Goal: Task Accomplishment & Management: Use online tool/utility

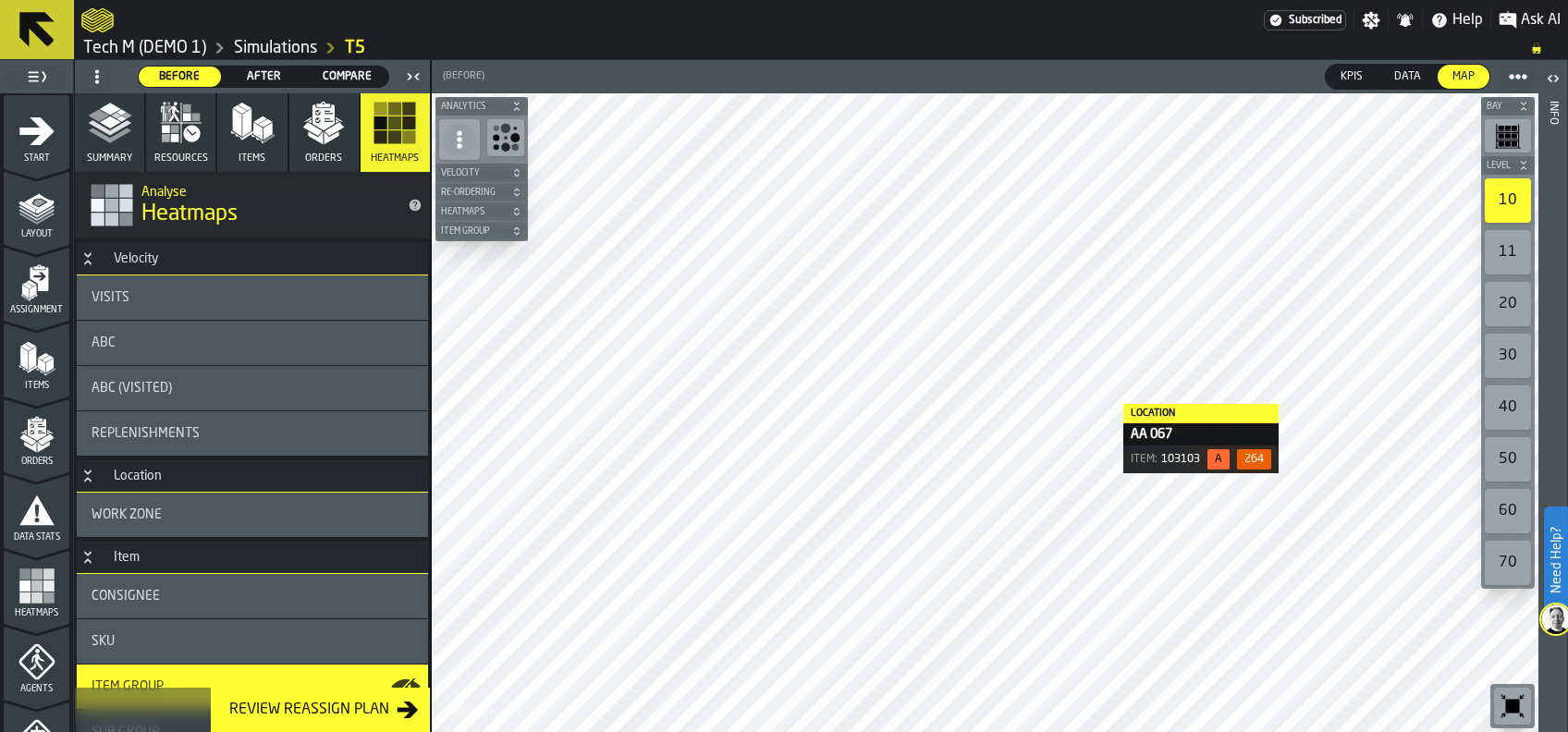
click at [101, 331] on div "ABC" at bounding box center [252, 342] width 351 height 44
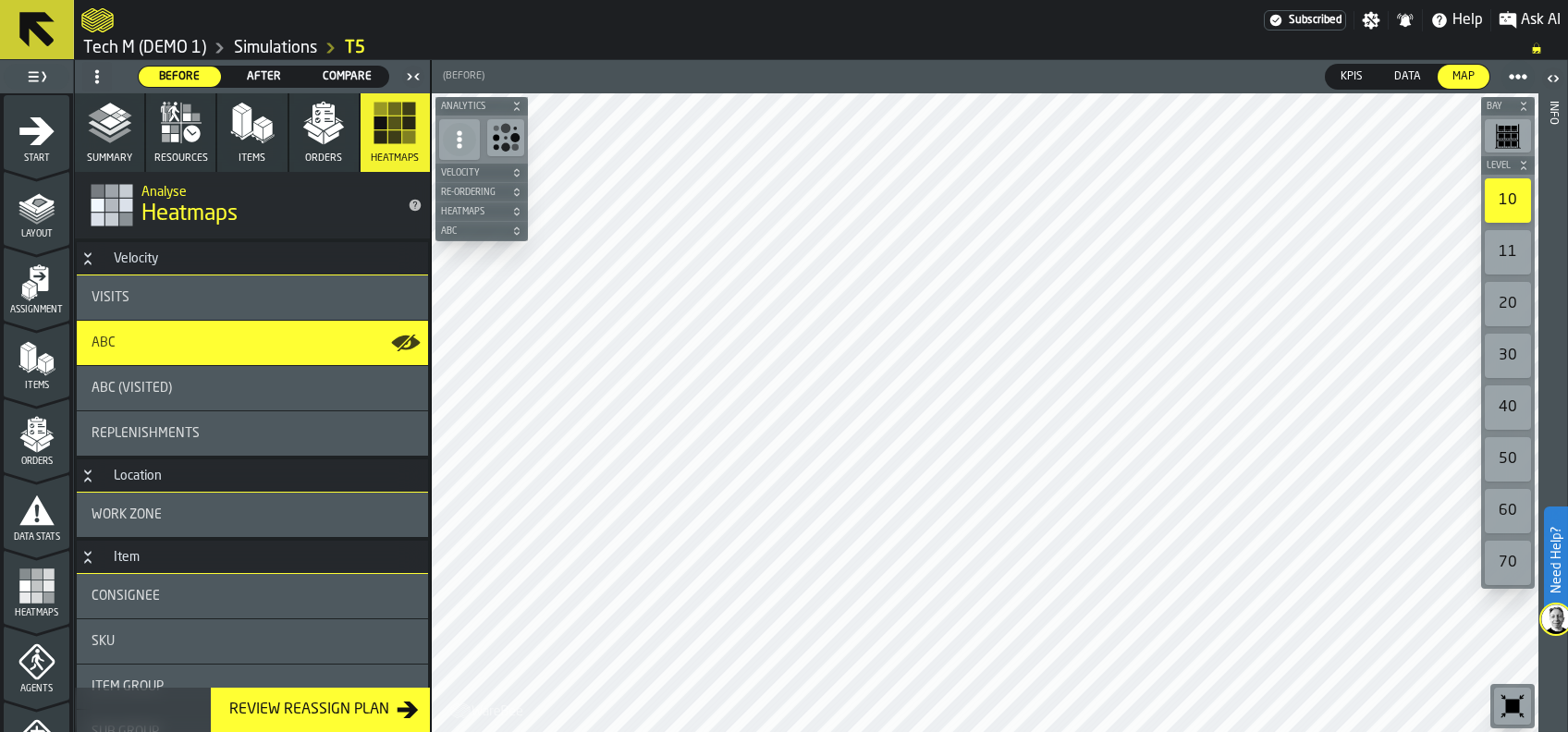
click at [116, 292] on span "Visits" at bounding box center [110, 297] width 38 height 15
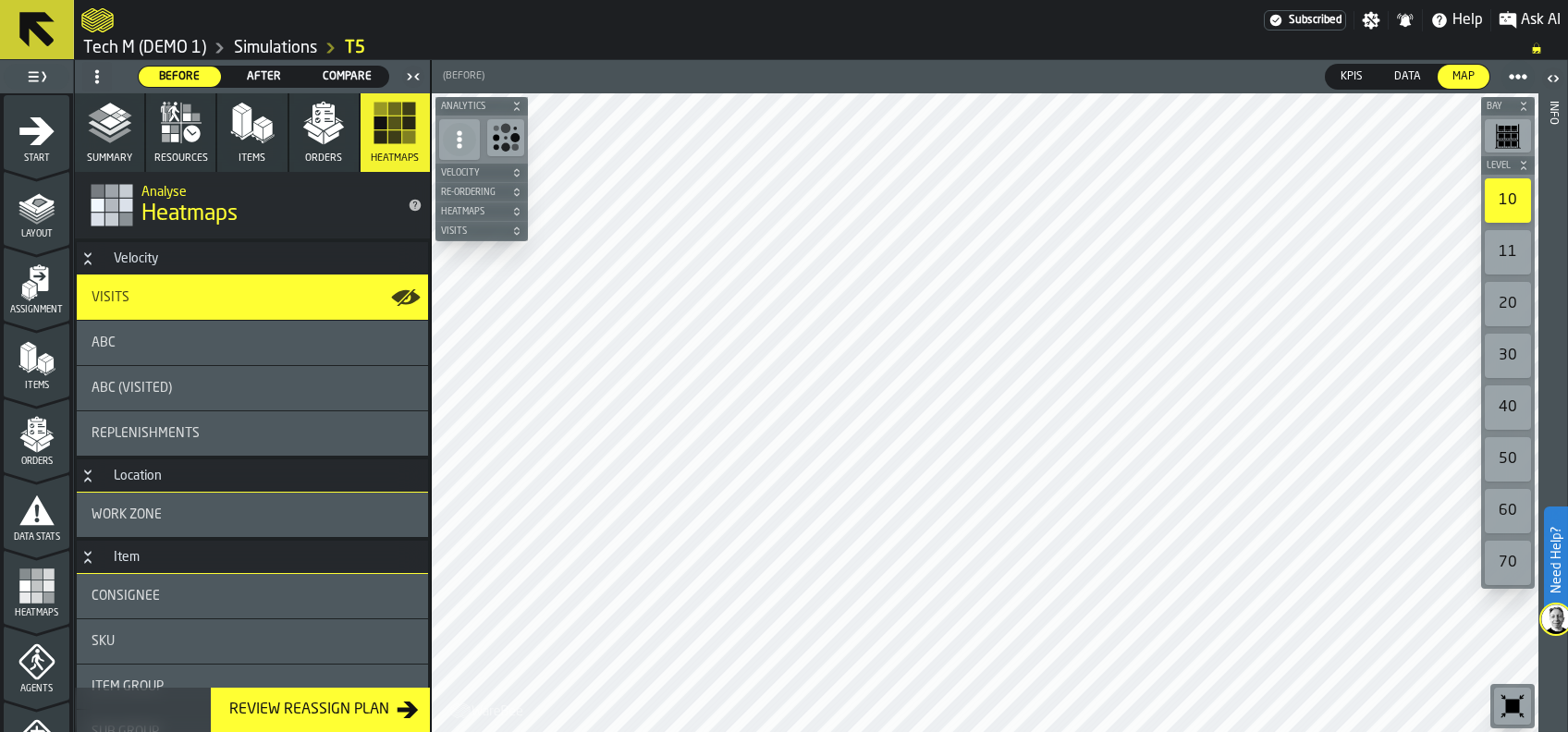
click at [243, 125] on polygon "button" at bounding box center [246, 123] width 9 height 28
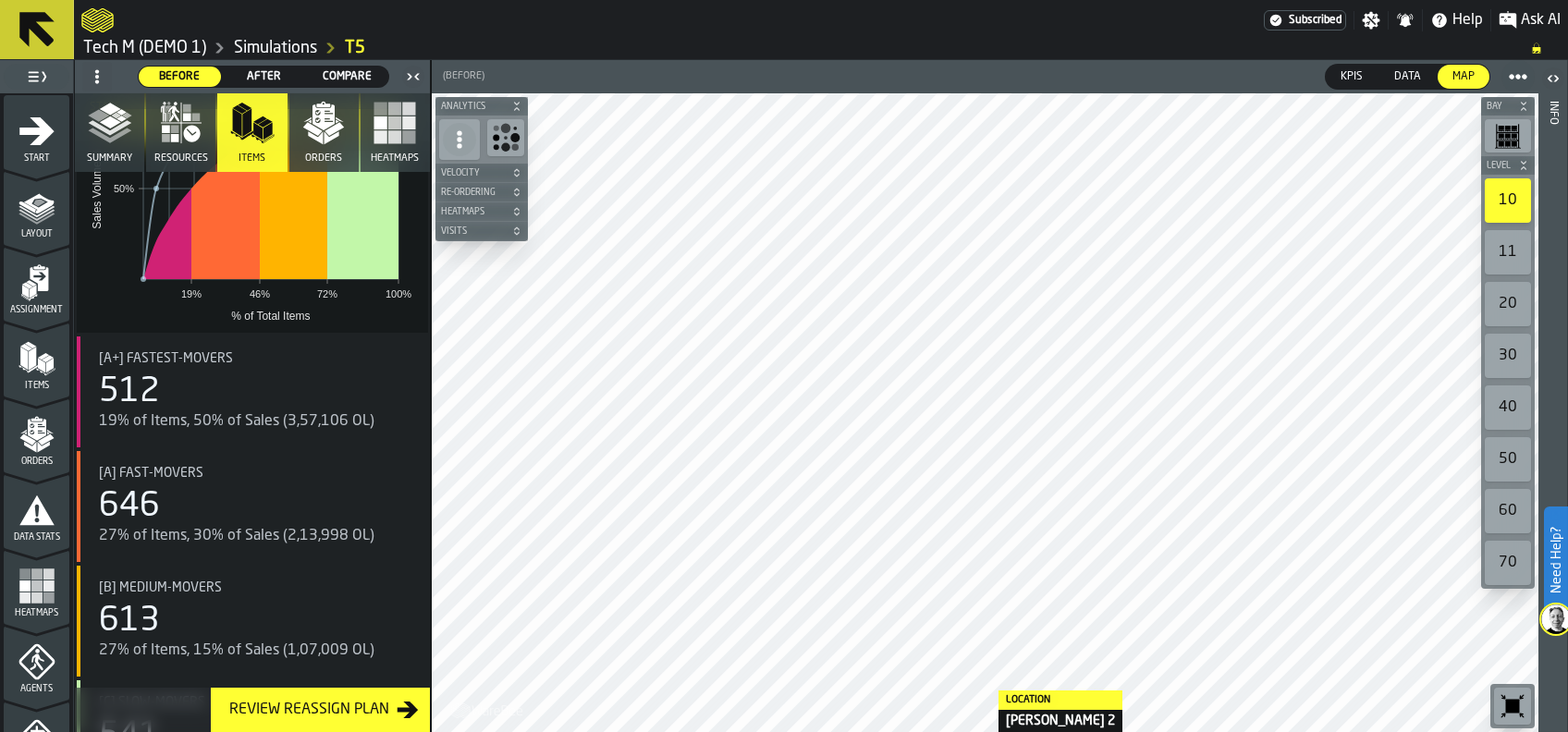
scroll to position [352, 0]
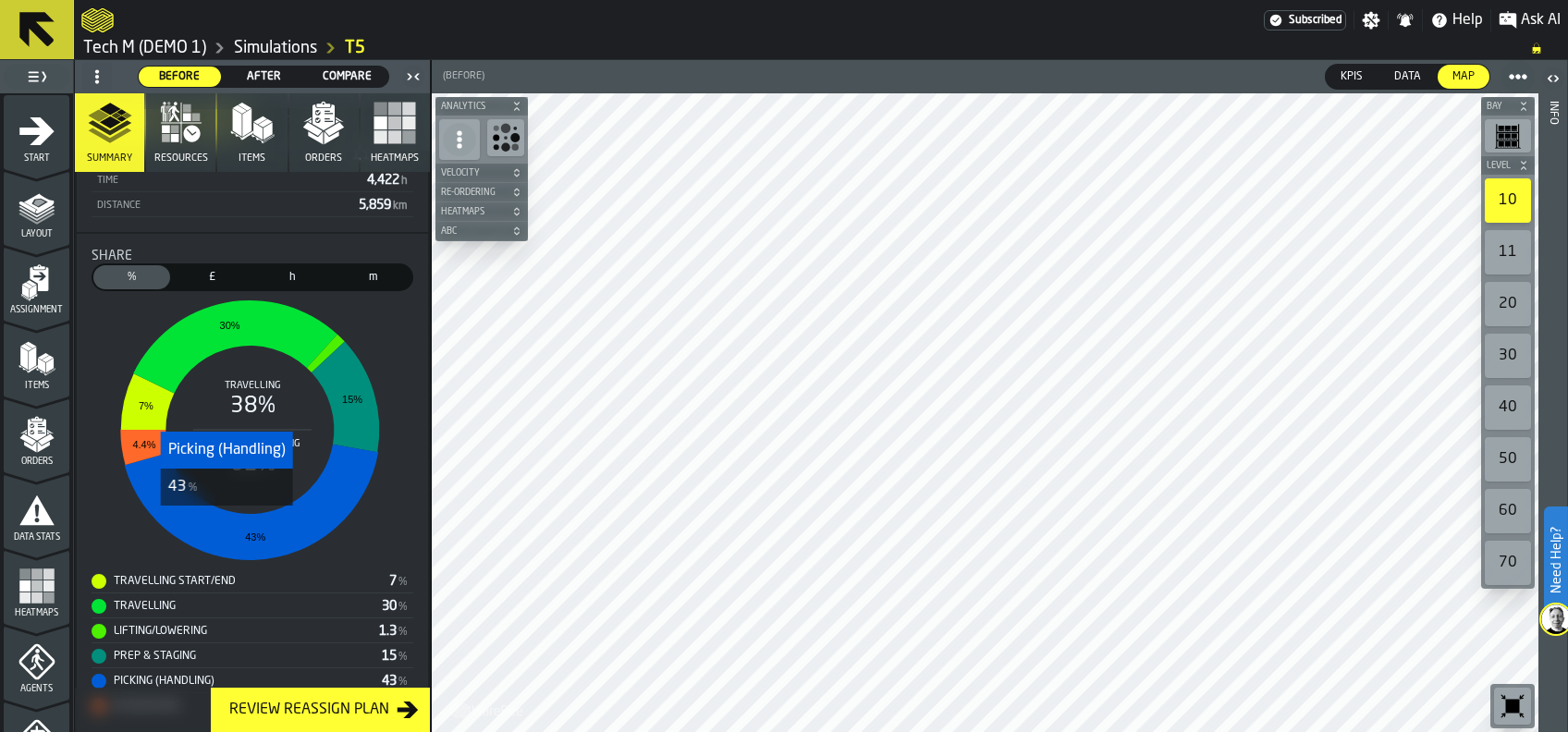
scroll to position [492, 0]
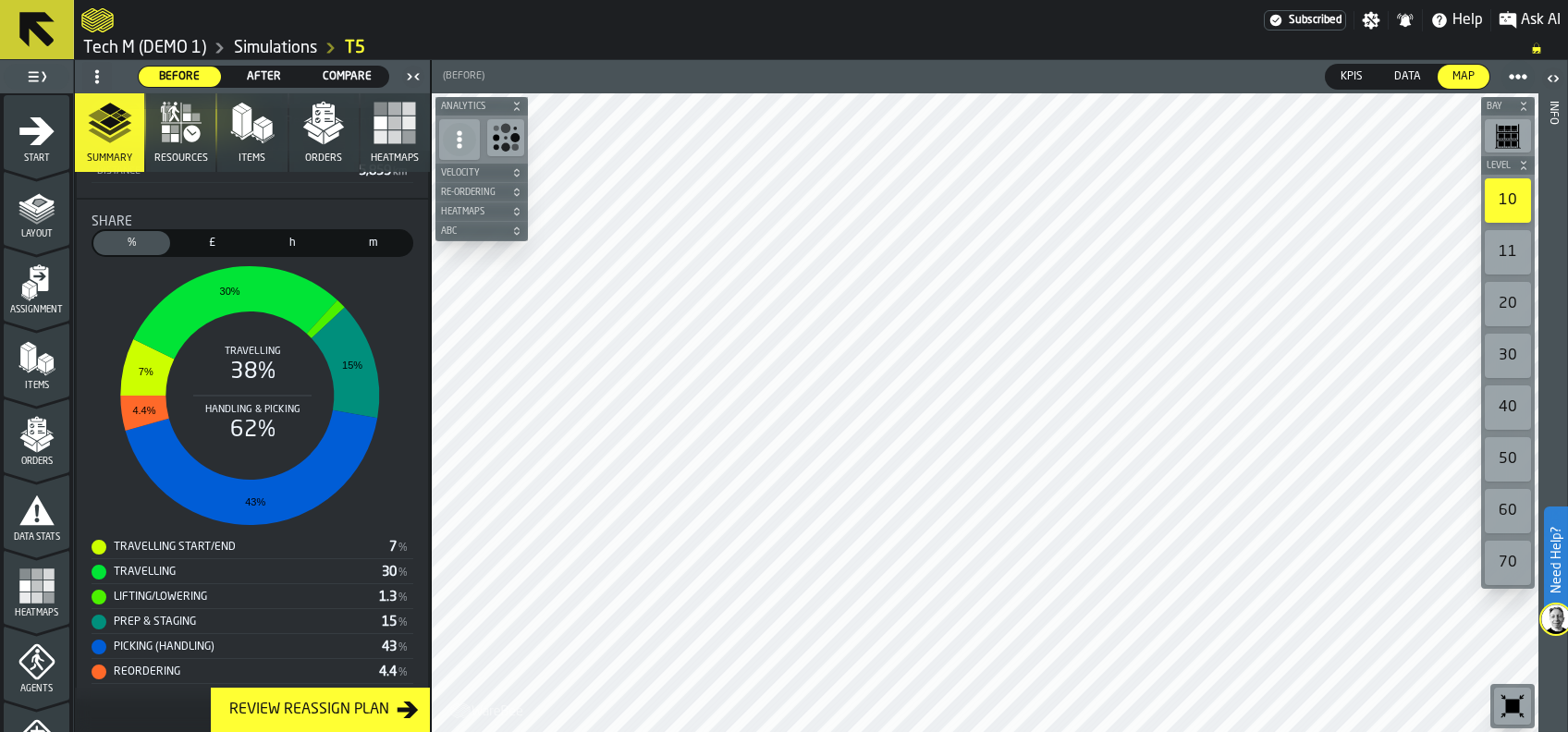
click at [260, 71] on span "After" at bounding box center [263, 77] width 68 height 17
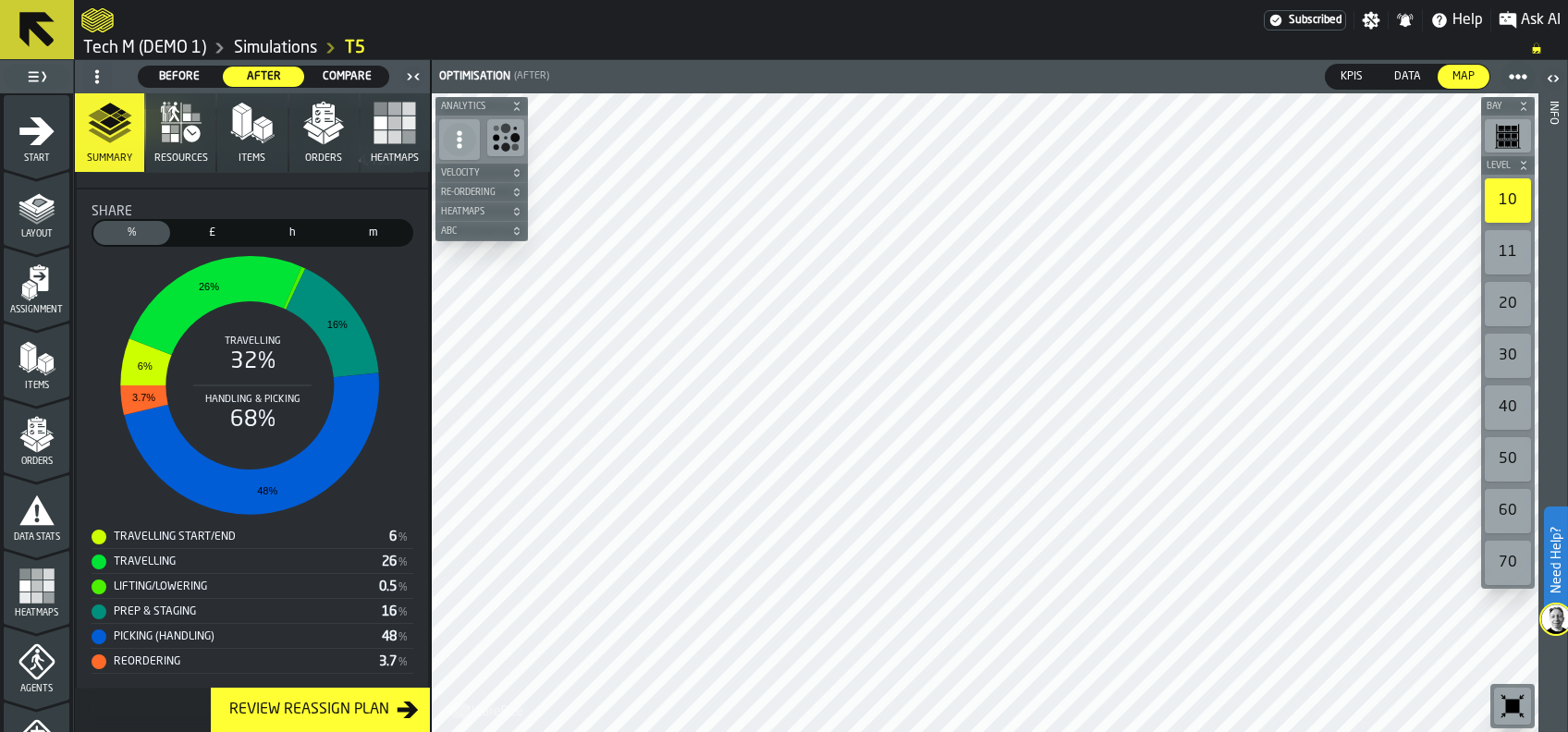
scroll to position [505, 0]
click at [358, 70] on span "Compare" at bounding box center [347, 77] width 68 height 17
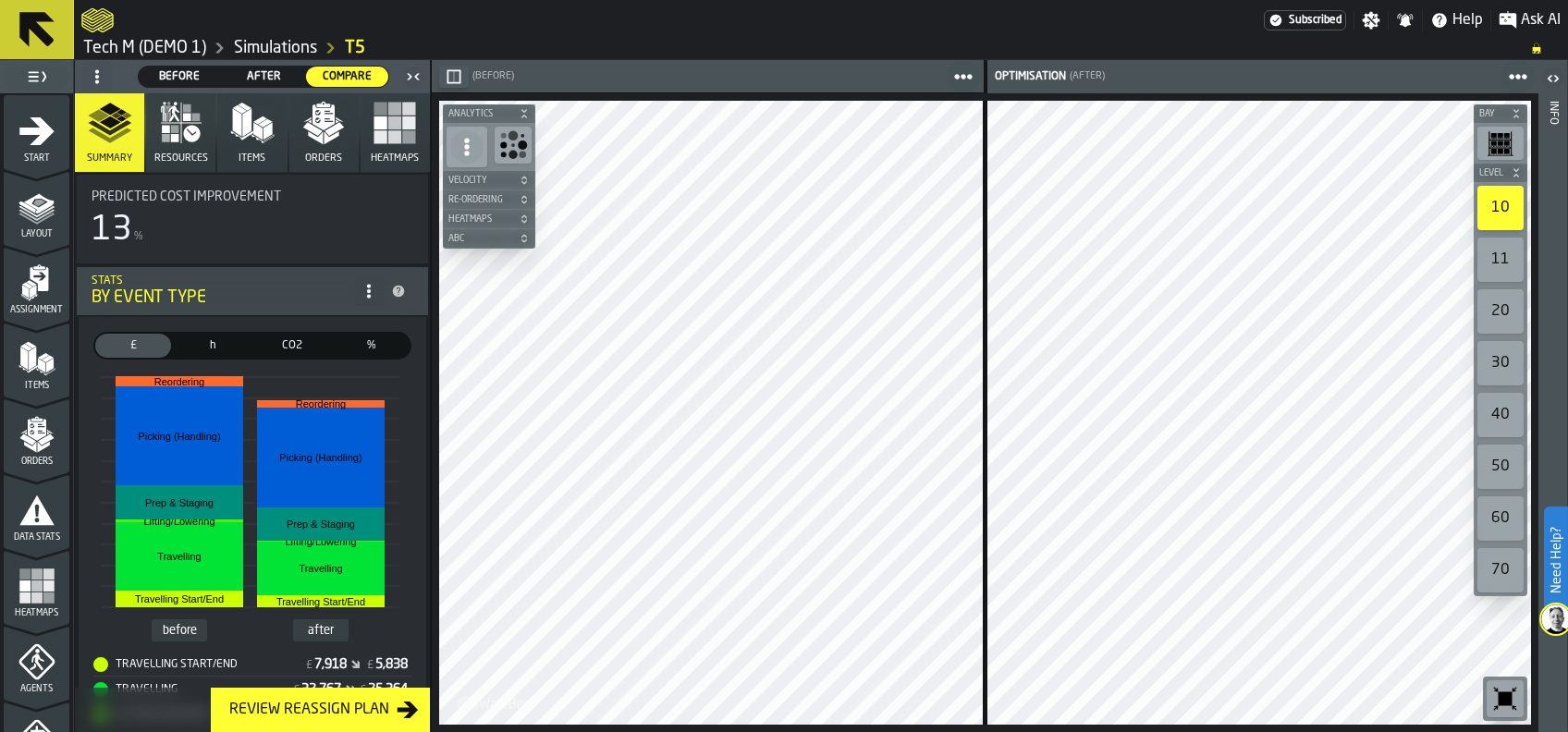
scroll to position [246, 0]
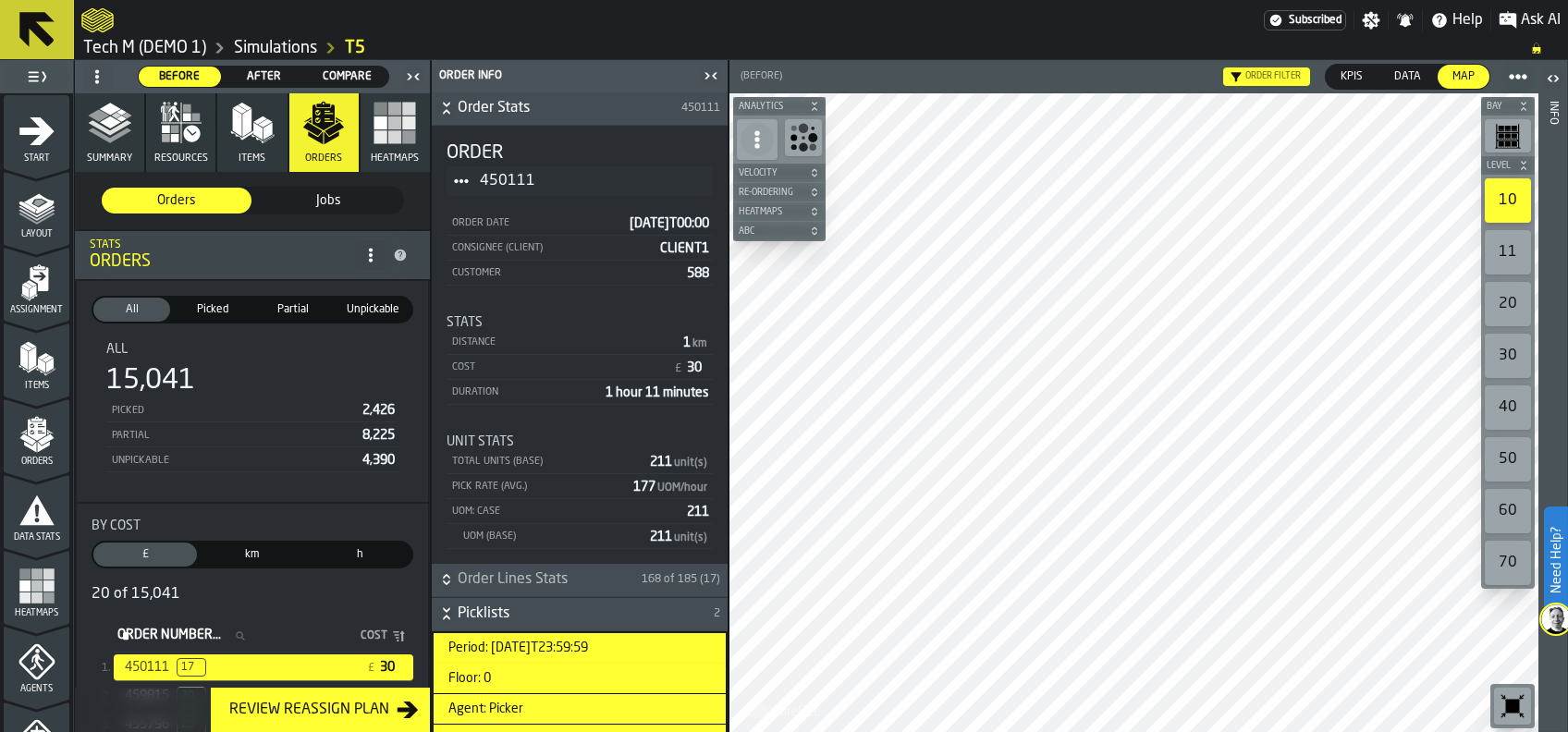
click at [242, 120] on polygon "button" at bounding box center [246, 123] width 9 height 28
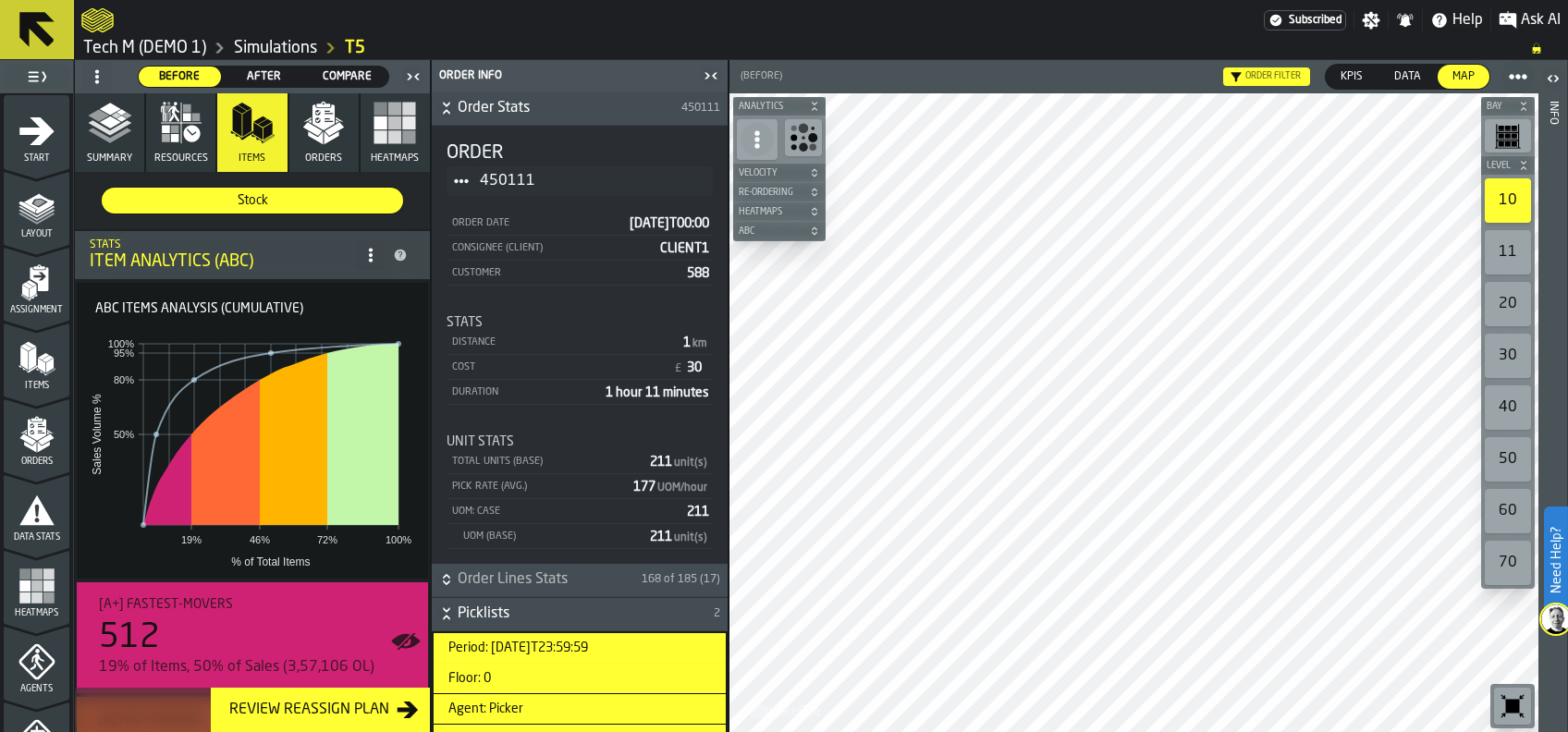
click at [703, 70] on icon "button-toggle-Close me" at bounding box center [711, 76] width 23 height 23
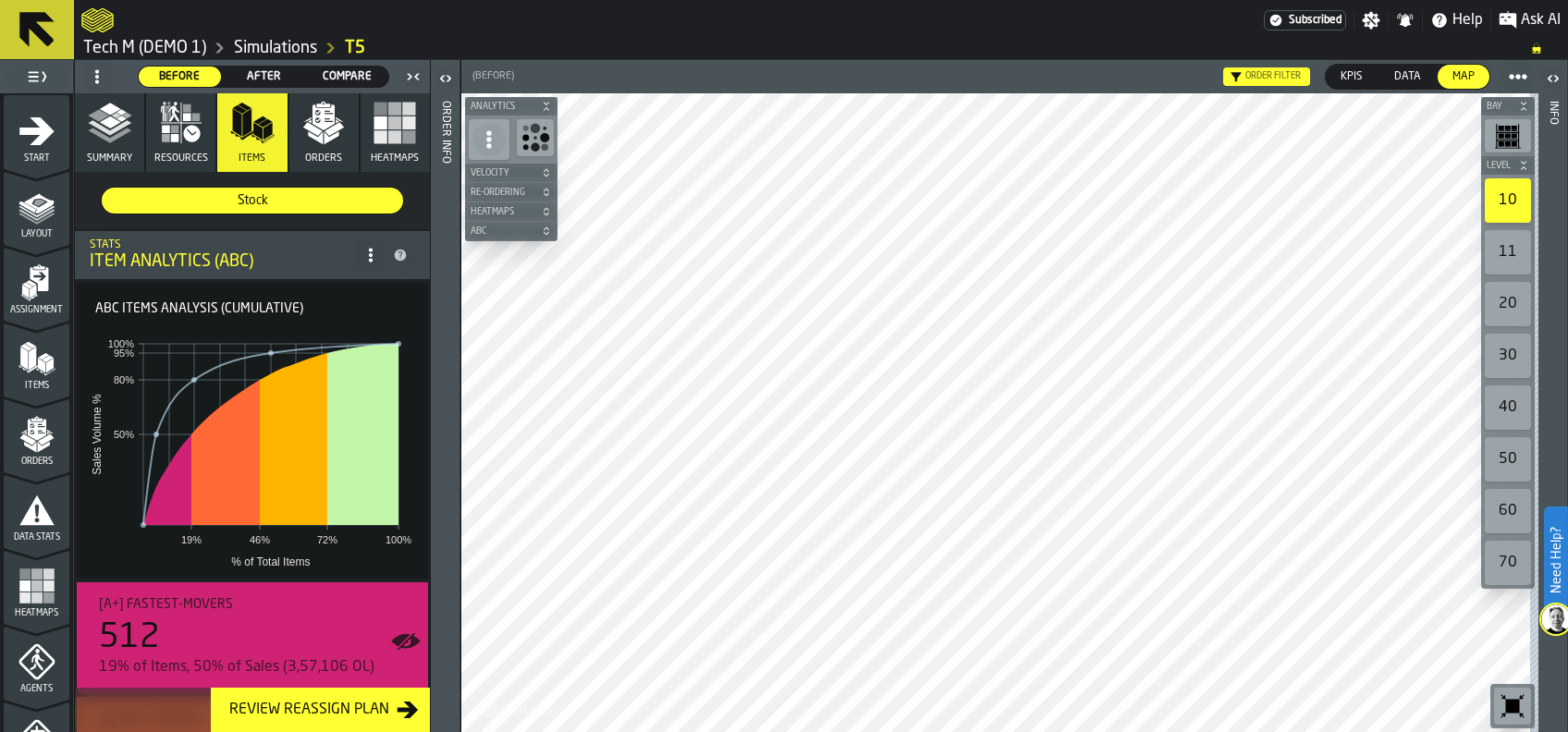
click at [403, 134] on rect "button" at bounding box center [409, 137] width 13 height 13
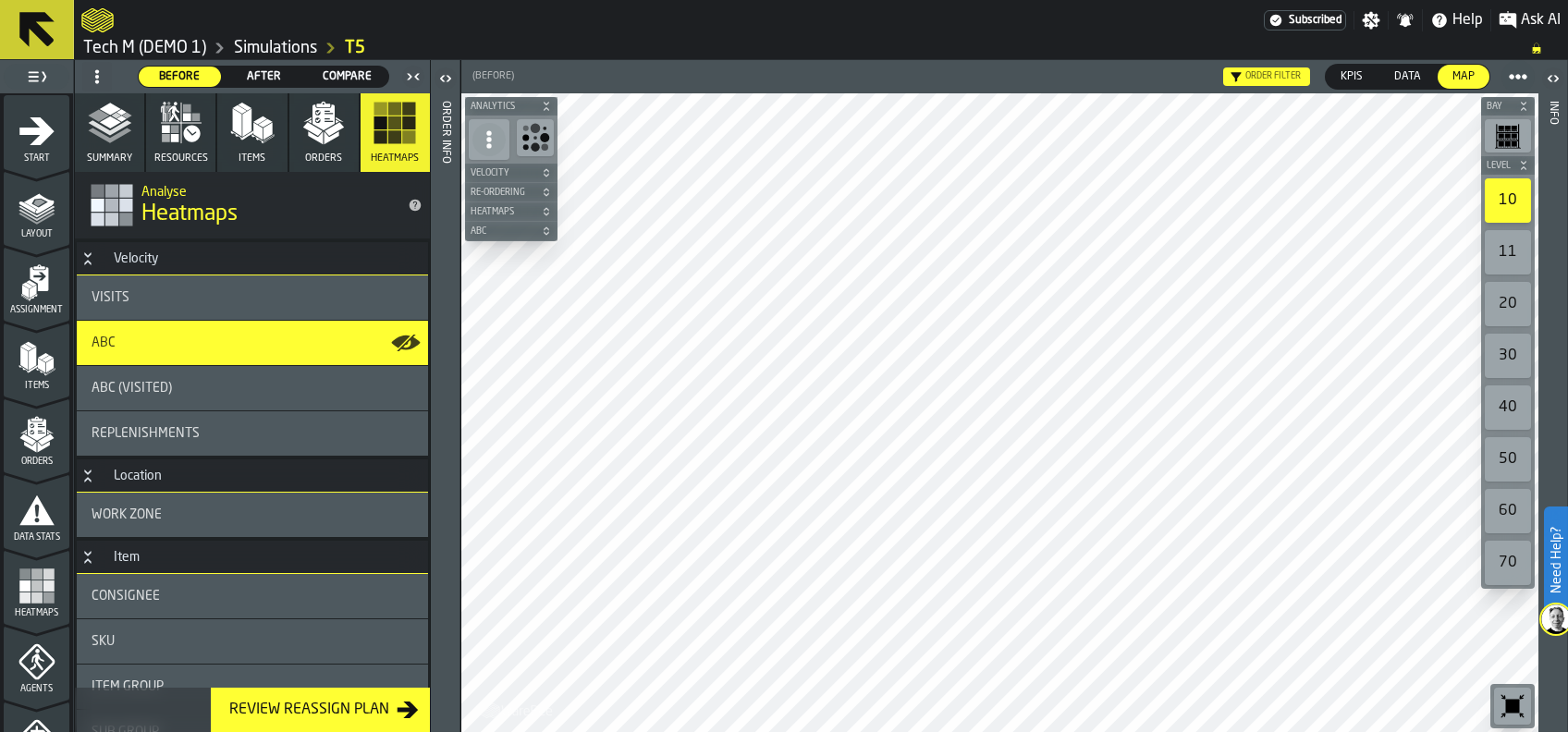
click at [103, 337] on span "ABC" at bounding box center [103, 342] width 24 height 15
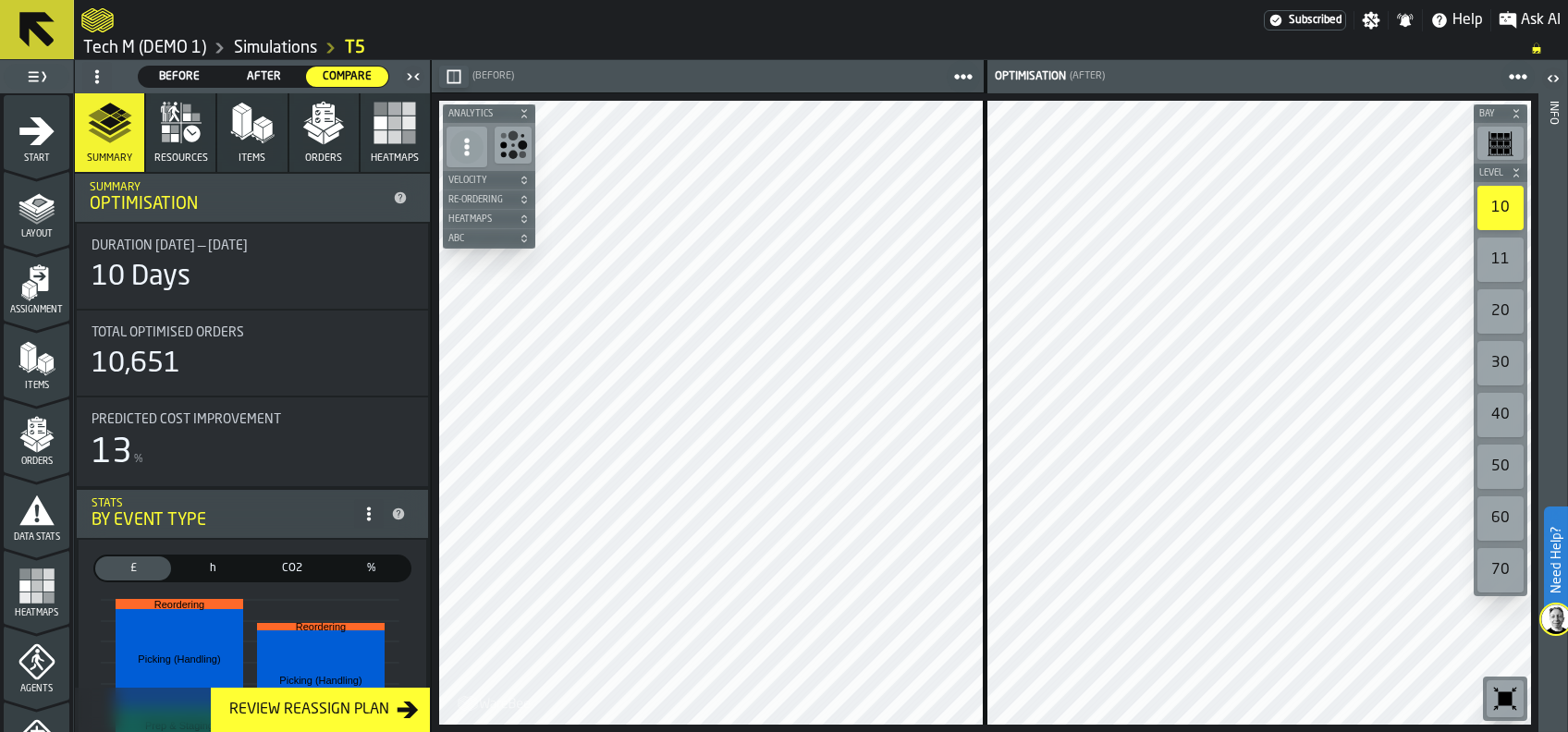
click at [325, 706] on div "Review Reassign Plan" at bounding box center [310, 709] width 175 height 23
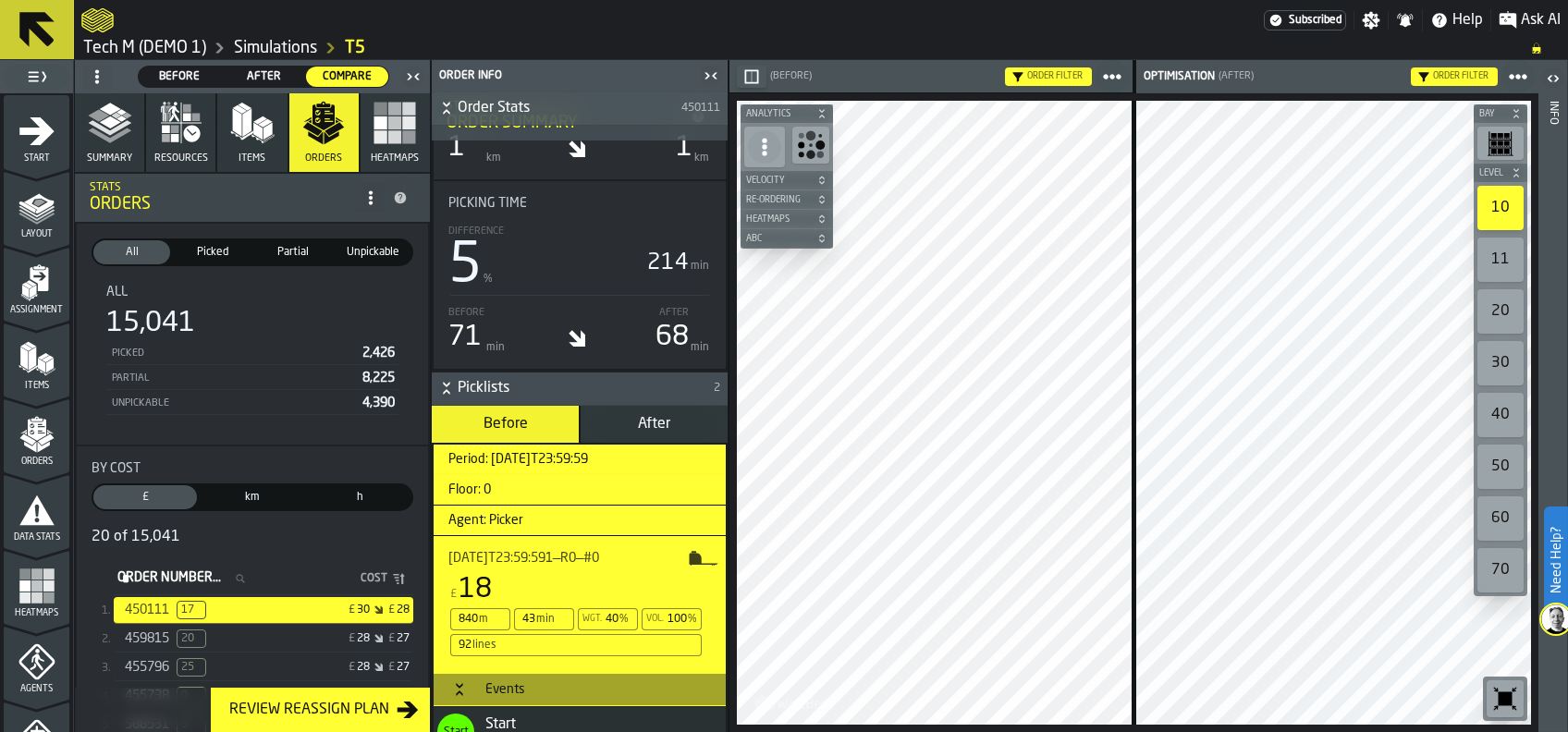
scroll to position [739, 0]
